Goal: Transaction & Acquisition: Purchase product/service

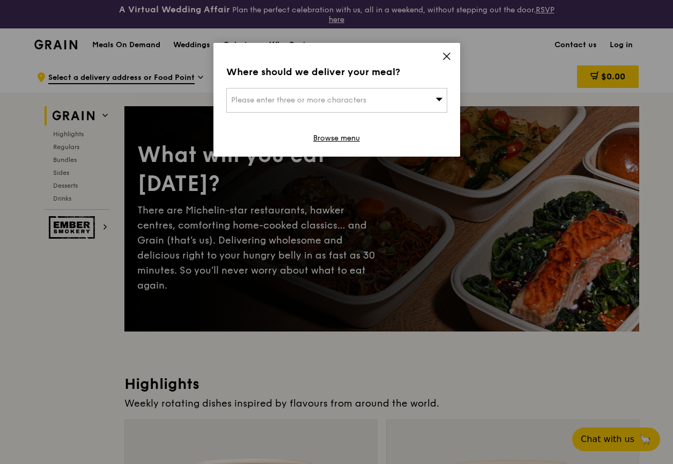
click at [403, 103] on div "Please enter three or more characters" at bounding box center [336, 100] width 221 height 25
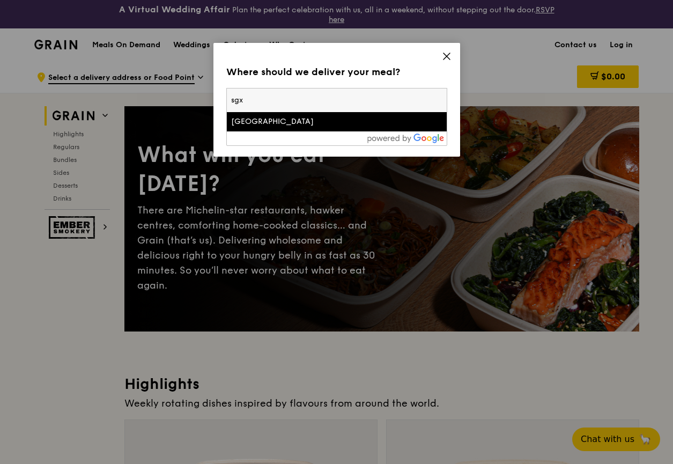
type input "sgx"
click at [313, 127] on li "[GEOGRAPHIC_DATA]" at bounding box center [337, 121] width 220 height 19
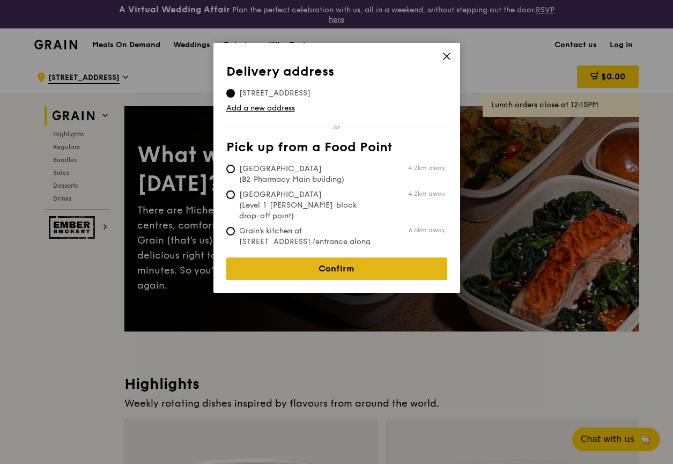
click at [433, 258] on link "Confirm" at bounding box center [336, 268] width 221 height 23
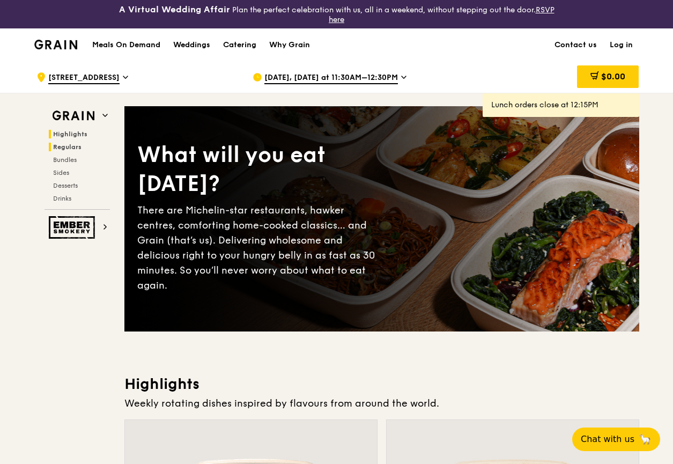
click at [62, 145] on span "Regulars" at bounding box center [67, 147] width 28 height 8
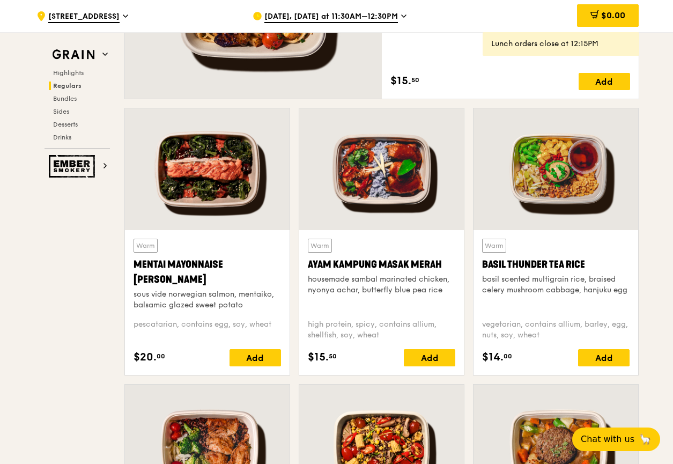
scroll to position [1081, 0]
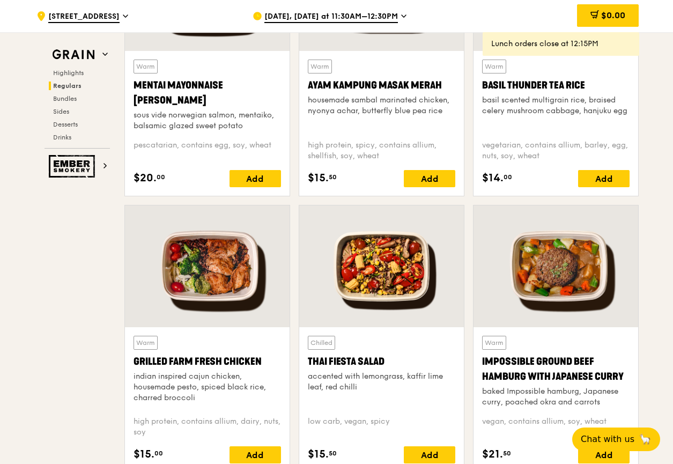
click at [376, 293] on div at bounding box center [381, 266] width 165 height 122
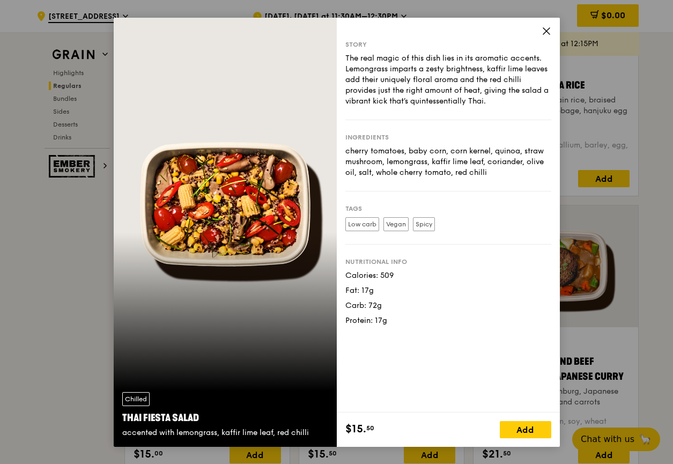
click at [543, 31] on icon at bounding box center [546, 31] width 10 height 10
